Goal: Register for event/course: Sign up to attend an event or enroll in a course

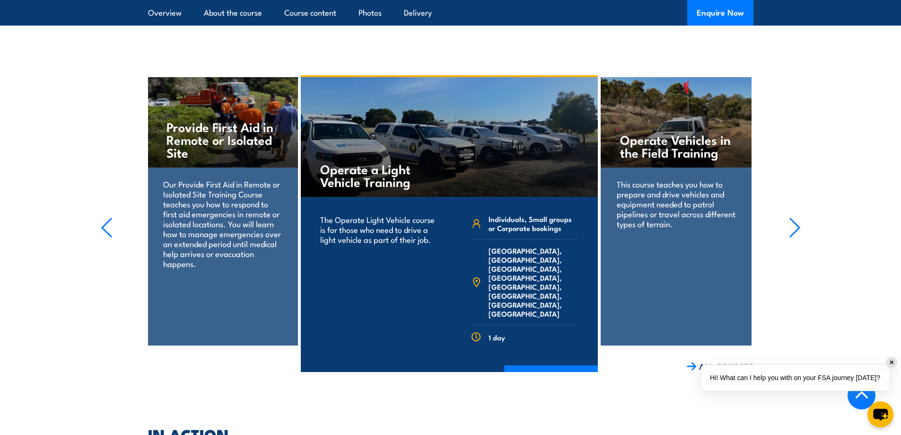
scroll to position [1466, 0]
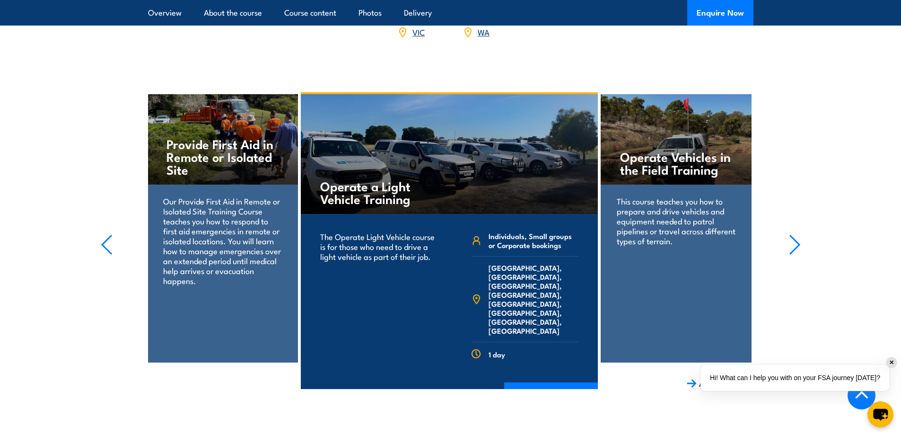
click at [794, 235] on icon "button" at bounding box center [794, 244] width 9 height 19
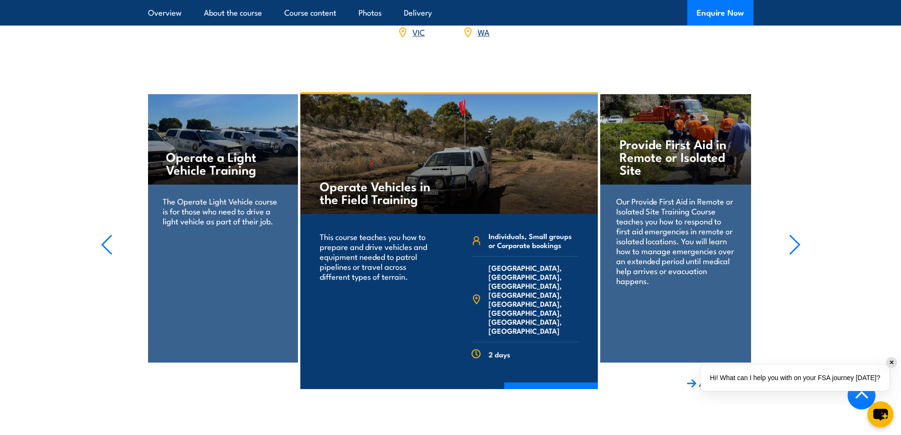
click at [794, 235] on icon "button" at bounding box center [794, 244] width 9 height 19
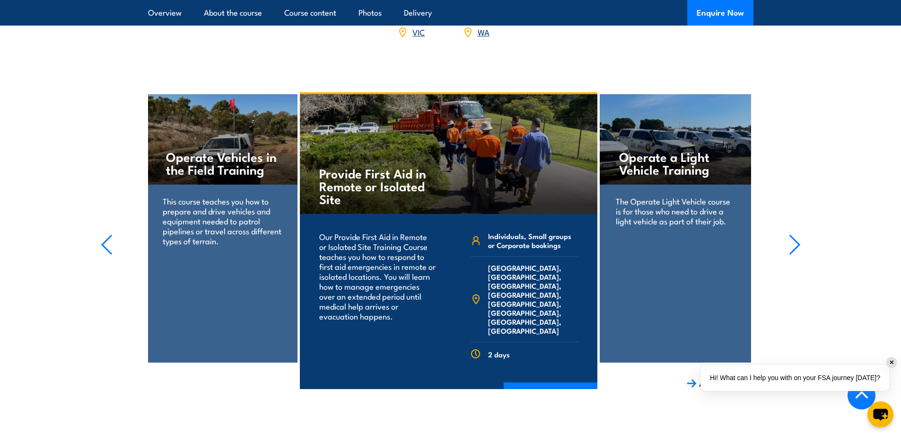
click at [794, 235] on icon "button" at bounding box center [794, 244] width 9 height 19
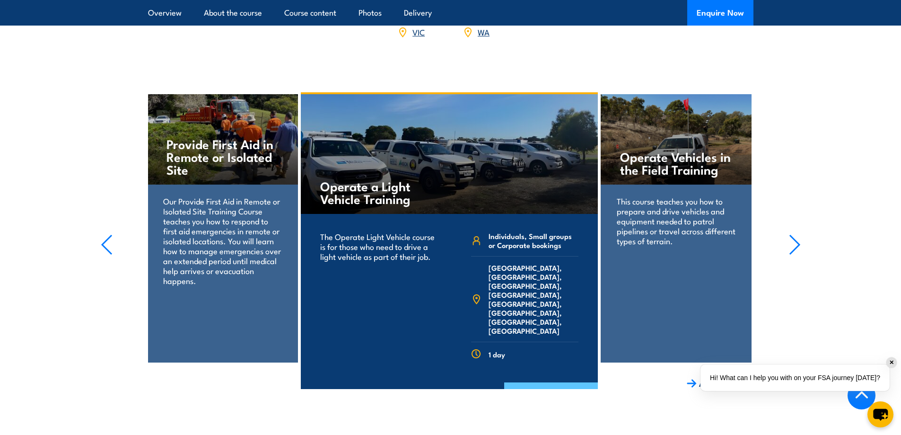
click at [530, 382] on link "COURSE DETAILS" at bounding box center [551, 394] width 94 height 25
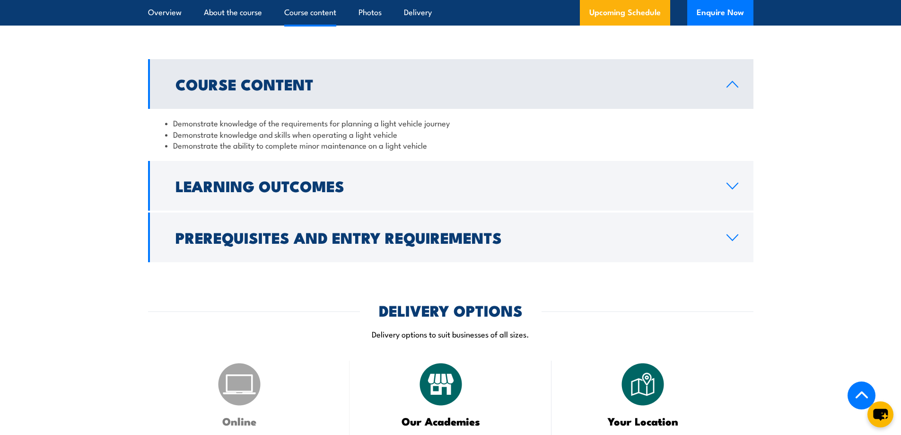
scroll to position [757, 0]
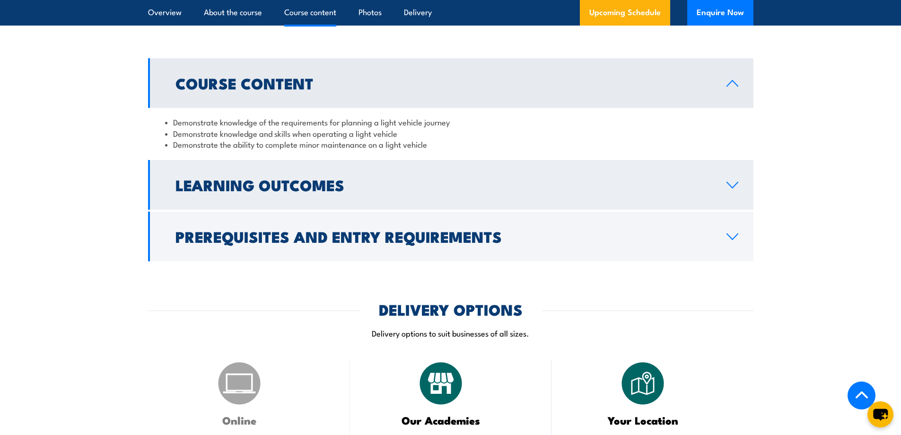
click at [333, 199] on link "Learning Outcomes" at bounding box center [450, 185] width 605 height 50
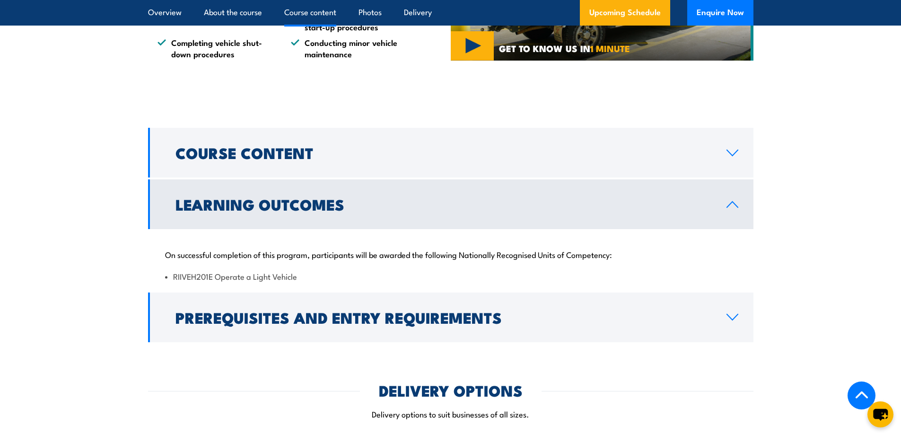
scroll to position [520, 0]
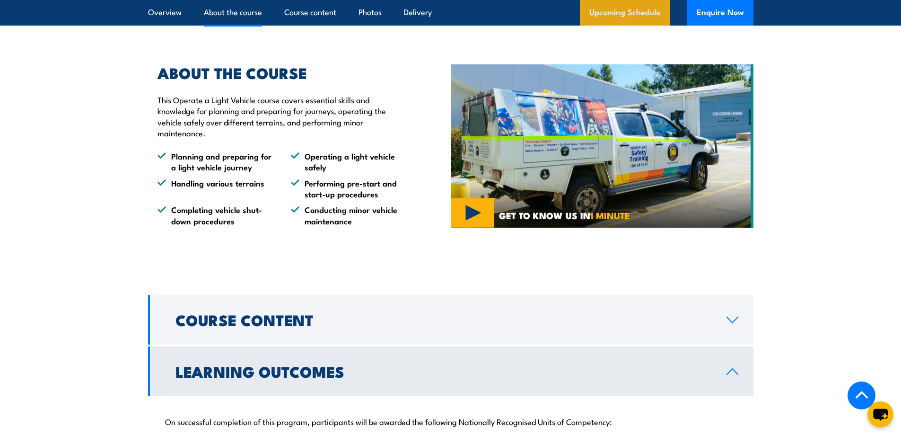
click at [609, 11] on link "Upcoming Schedule" at bounding box center [625, 13] width 90 height 26
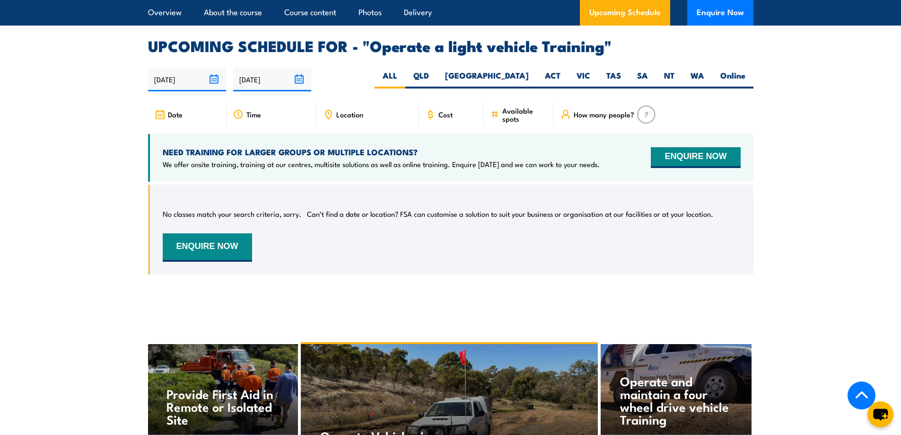
scroll to position [1387, 0]
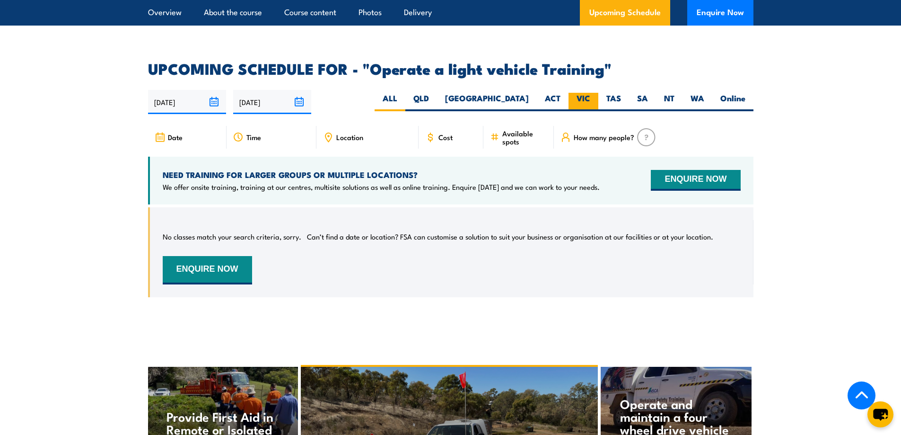
click at [582, 93] on label "VIC" at bounding box center [584, 102] width 30 height 18
click at [590, 93] on input "VIC" at bounding box center [593, 96] width 6 height 6
radio input "true"
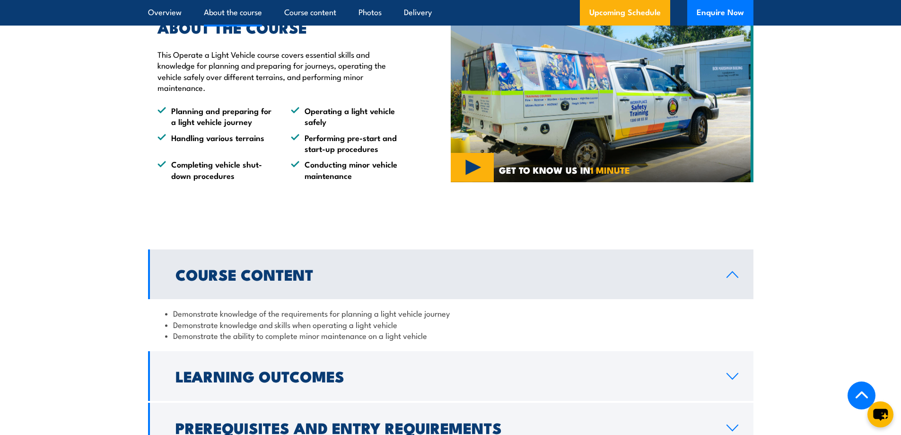
scroll to position [520, 0]
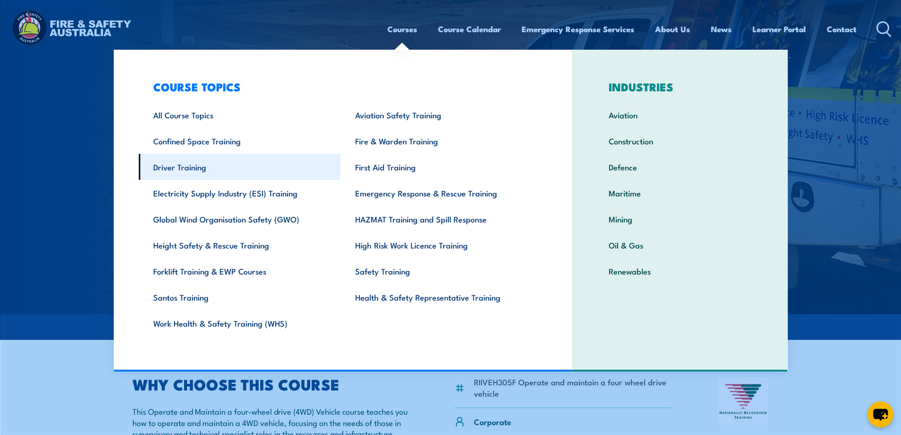
click at [184, 166] on link "Driver Training" at bounding box center [240, 167] width 202 height 26
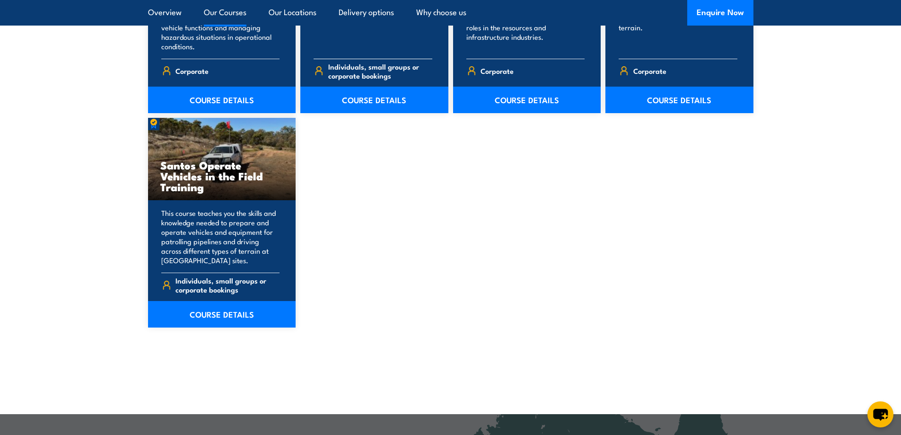
scroll to position [804, 0]
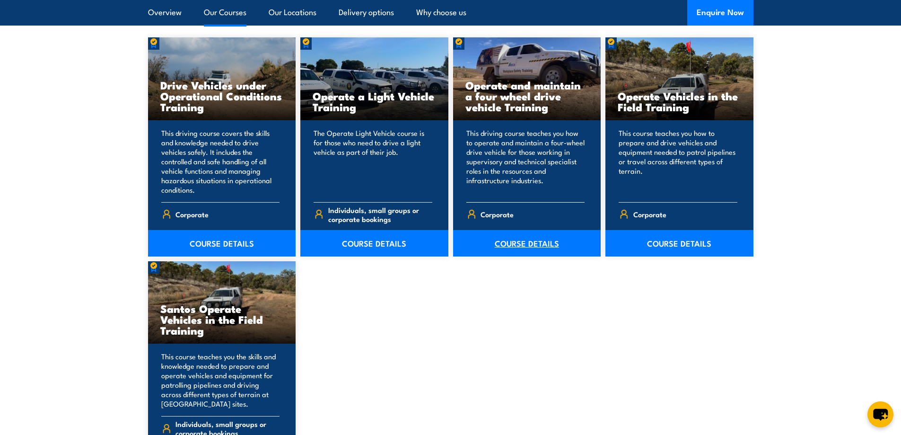
click at [510, 240] on link "COURSE DETAILS" at bounding box center [527, 243] width 148 height 26
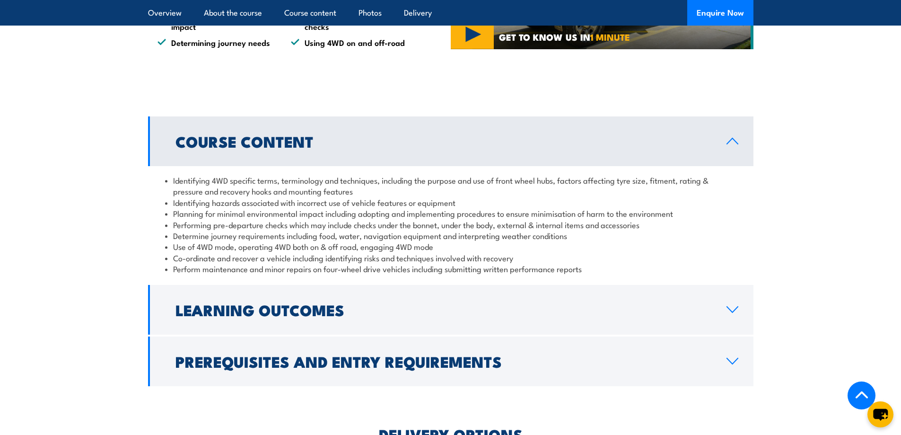
scroll to position [851, 0]
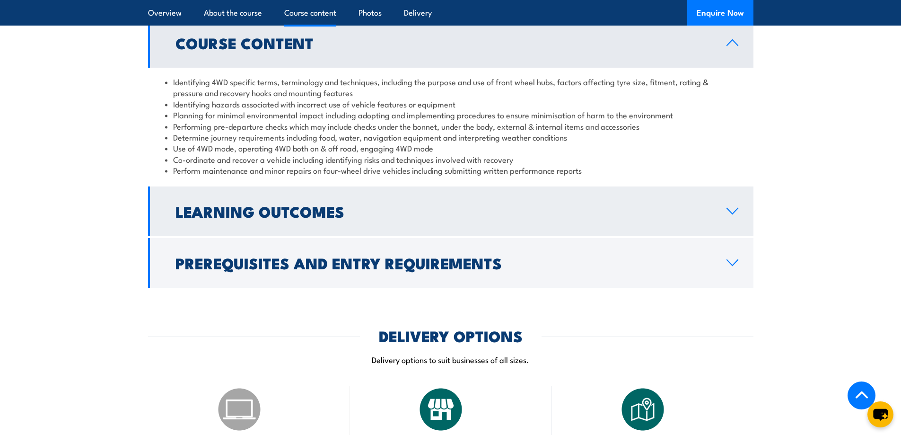
click at [357, 220] on link "Learning Outcomes" at bounding box center [450, 211] width 605 height 50
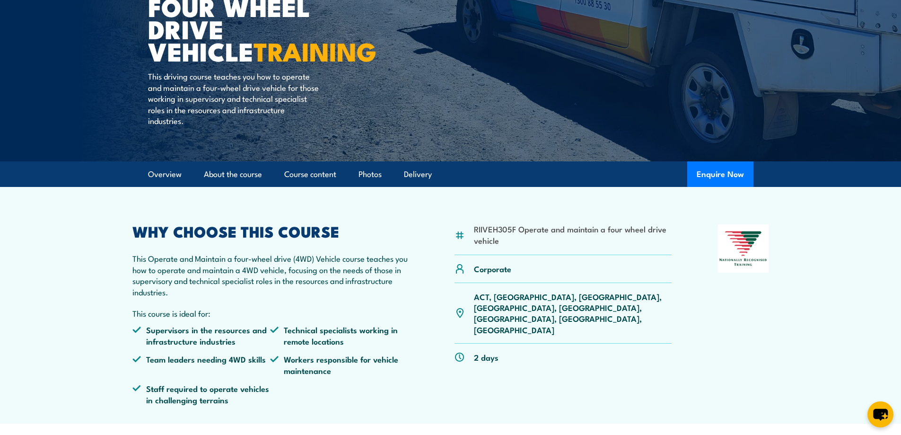
scroll to position [0, 0]
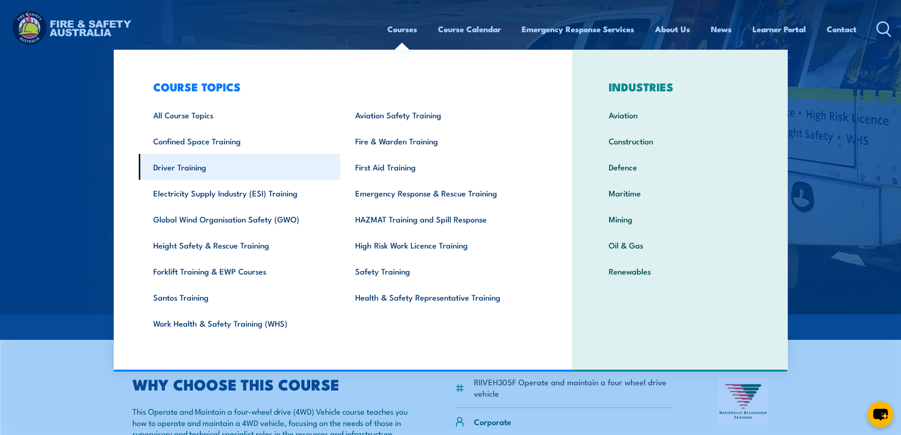
click at [206, 164] on link "Driver Training" at bounding box center [240, 167] width 202 height 26
